Goal: Task Accomplishment & Management: Use online tool/utility

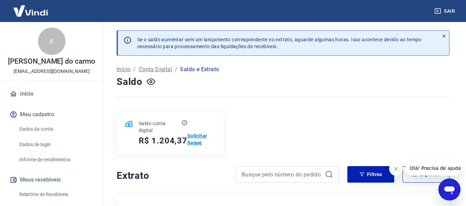
click at [198, 137] on p "Solicitar Saque" at bounding box center [201, 140] width 28 height 14
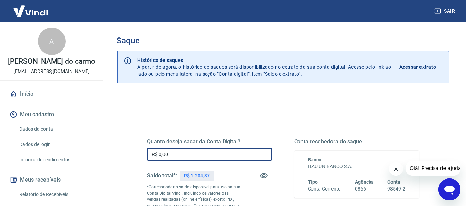
click at [224, 152] on input "R$ 0,00" at bounding box center [209, 154] width 125 height 13
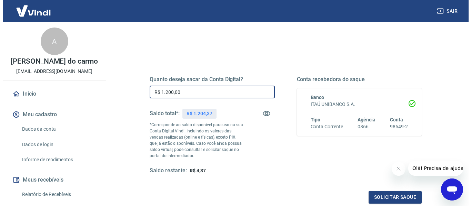
scroll to position [74, 0]
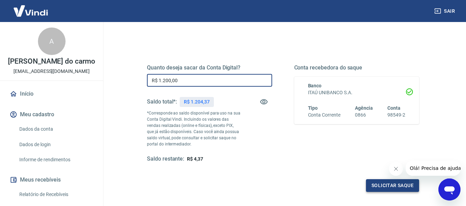
type input "R$ 1.200,00"
click at [391, 186] on button "Solicitar saque" at bounding box center [392, 186] width 53 height 13
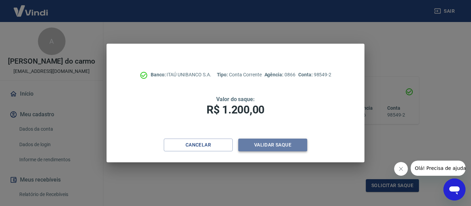
click at [280, 148] on button "Validar saque" at bounding box center [272, 145] width 69 height 13
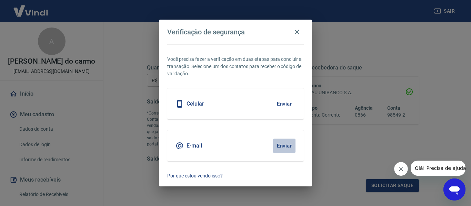
click at [287, 148] on button "Enviar" at bounding box center [284, 146] width 22 height 14
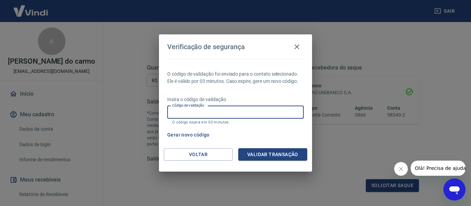
click at [239, 113] on input "Código de validação" at bounding box center [235, 112] width 136 height 13
type input "134051"
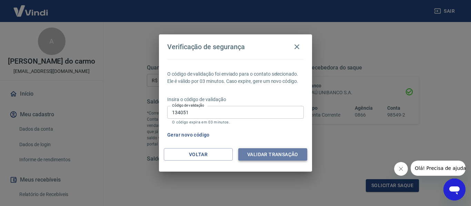
click at [276, 155] on button "Validar transação" at bounding box center [272, 155] width 69 height 13
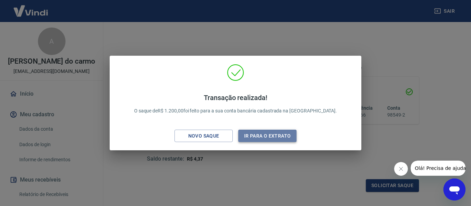
click at [275, 134] on button "Ir para o extrato" at bounding box center [267, 136] width 58 height 13
